Goal: Task Accomplishment & Management: Use online tool/utility

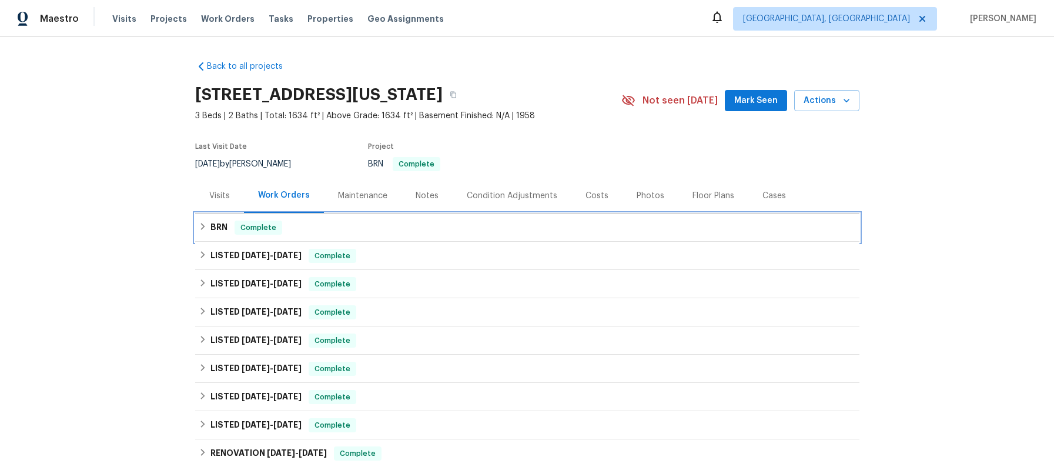
click at [205, 227] on div "BRN Complete" at bounding box center [527, 227] width 657 height 14
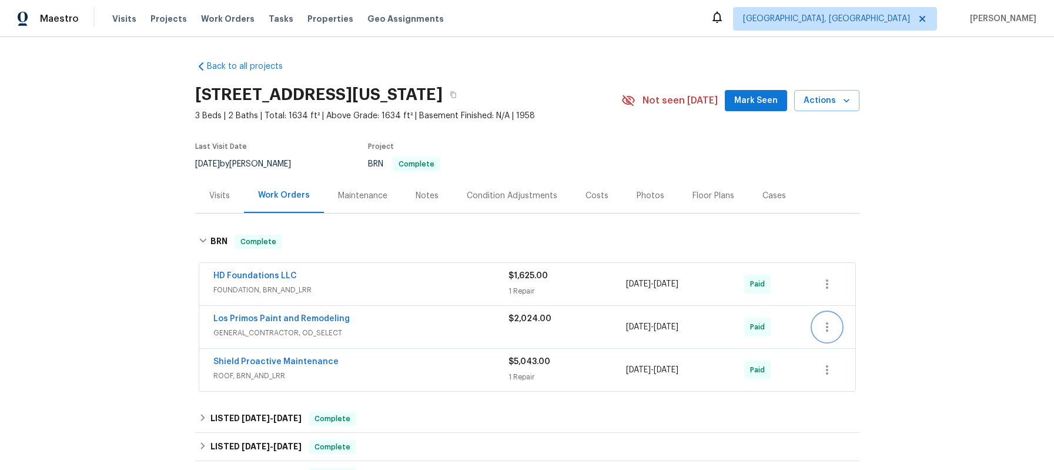
click at [826, 327] on icon "button" at bounding box center [827, 326] width 2 height 9
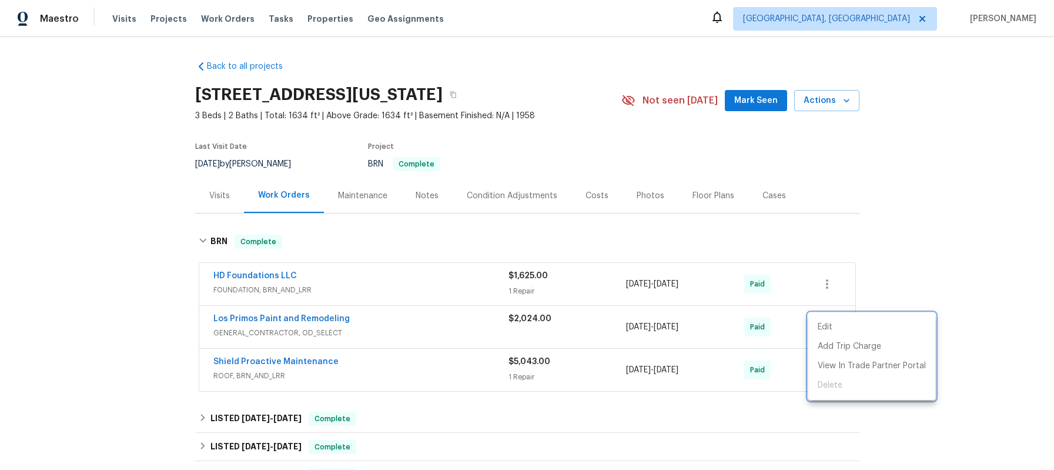
click at [290, 316] on div at bounding box center [527, 235] width 1054 height 470
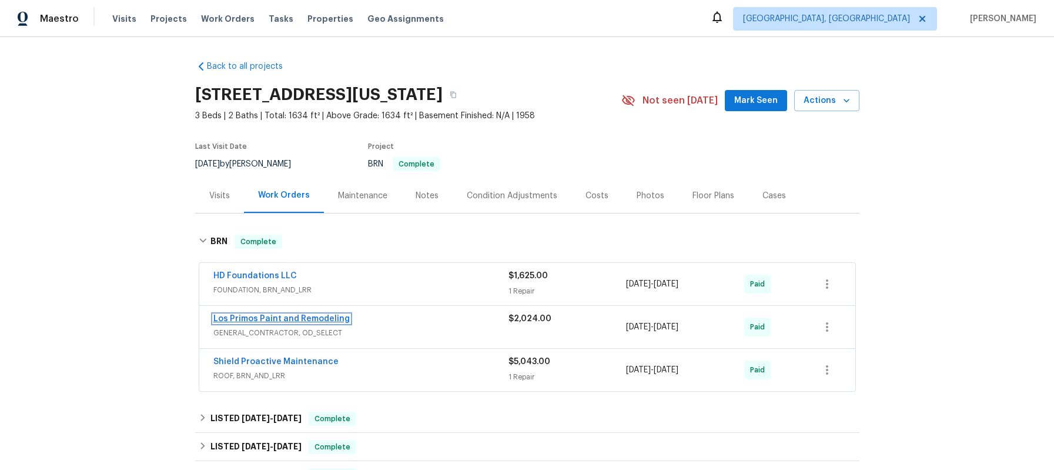
click at [291, 318] on link "Los Primos Paint and Remodeling" at bounding box center [281, 318] width 136 height 8
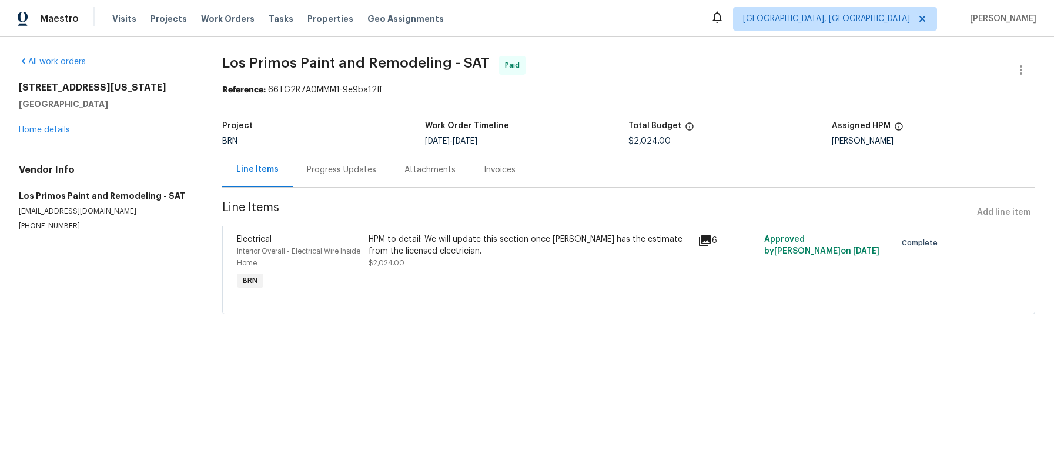
click at [508, 170] on div "Invoices" at bounding box center [500, 170] width 32 height 12
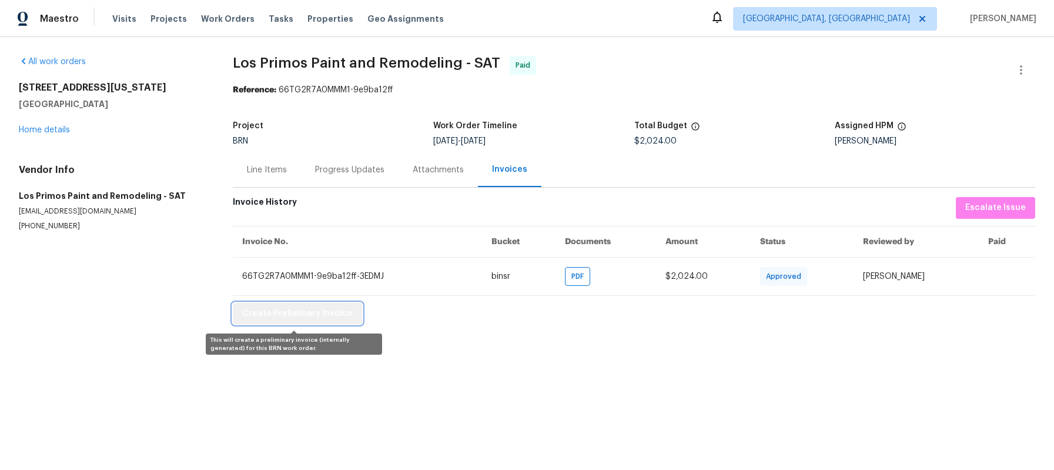
click at [336, 318] on span "Create Preliminary Invoice" at bounding box center [297, 313] width 110 height 15
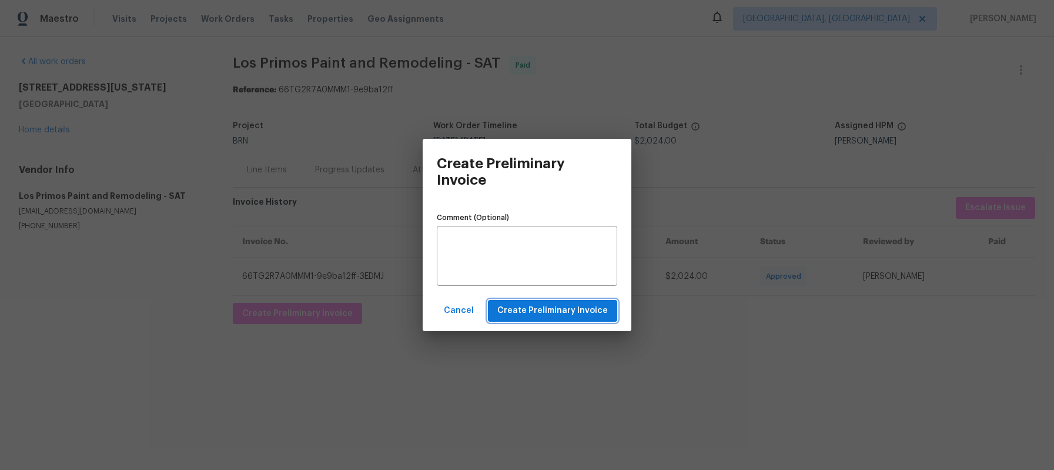
click at [512, 314] on span "Create Preliminary Invoice" at bounding box center [552, 310] width 110 height 15
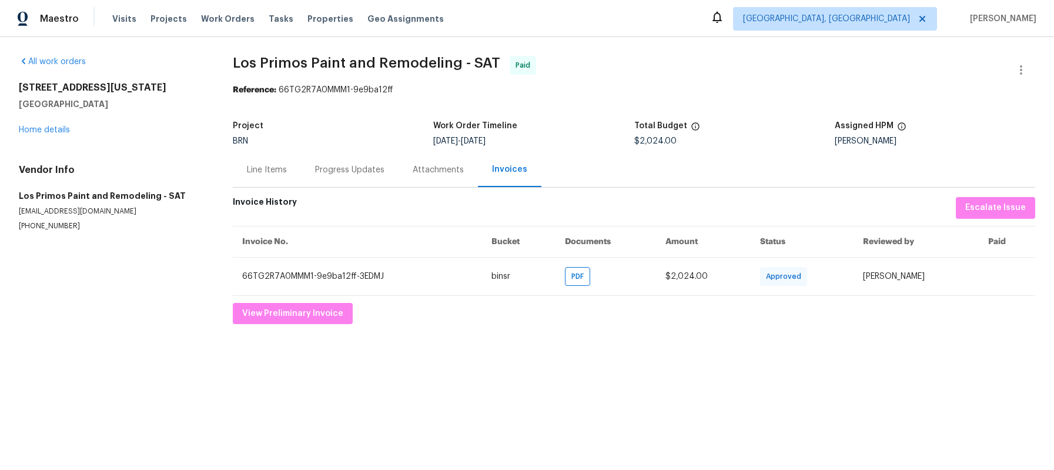
click at [431, 172] on div "Attachments" at bounding box center [438, 170] width 51 height 12
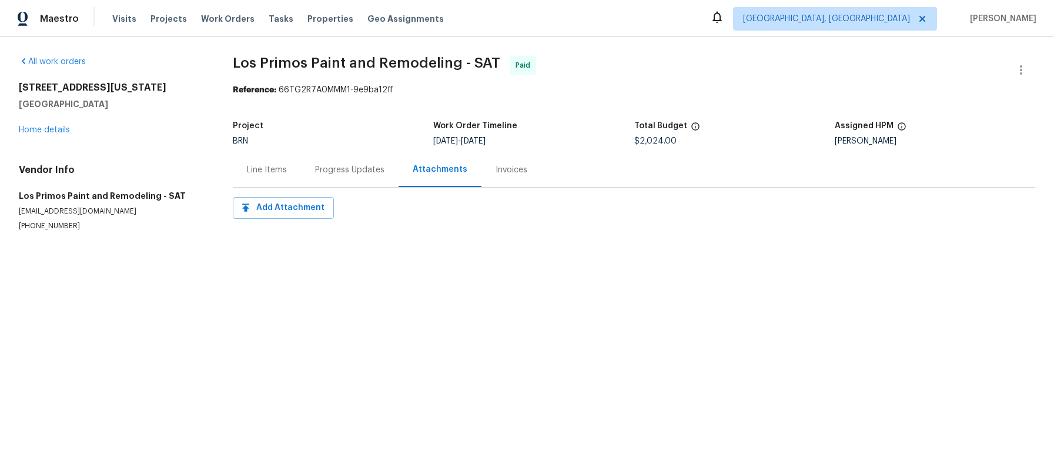
click at [363, 172] on div "Progress Updates" at bounding box center [349, 170] width 69 height 12
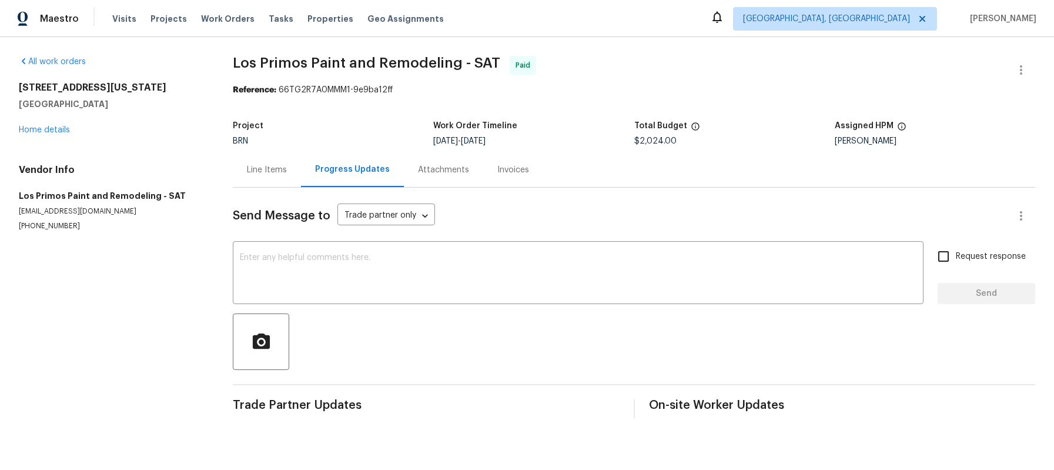
click at [257, 173] on div "Line Items" at bounding box center [267, 170] width 40 height 12
